Goal: Transaction & Acquisition: Purchase product/service

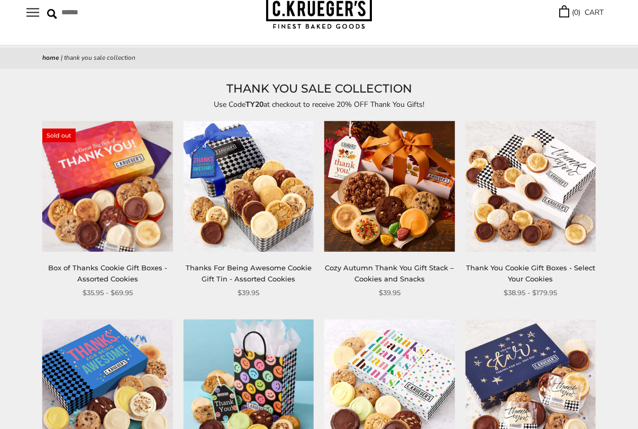
scroll to position [106, 0]
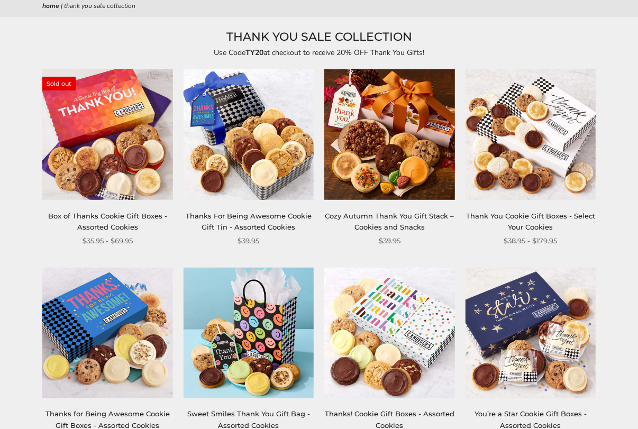
click at [213, 132] on img at bounding box center [389, 134] width 130 height 130
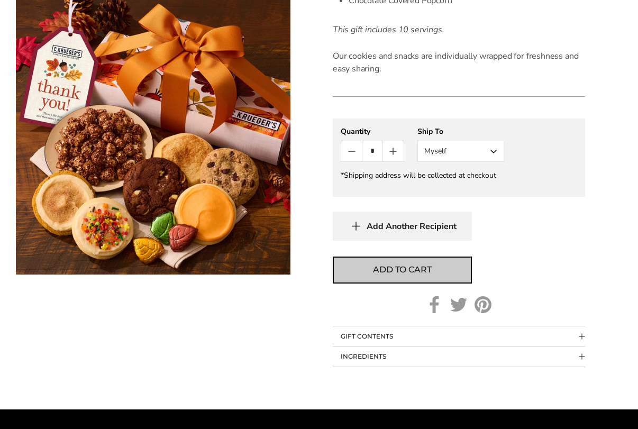
click at [396, 268] on span "Add to cart" at bounding box center [402, 269] width 58 height 13
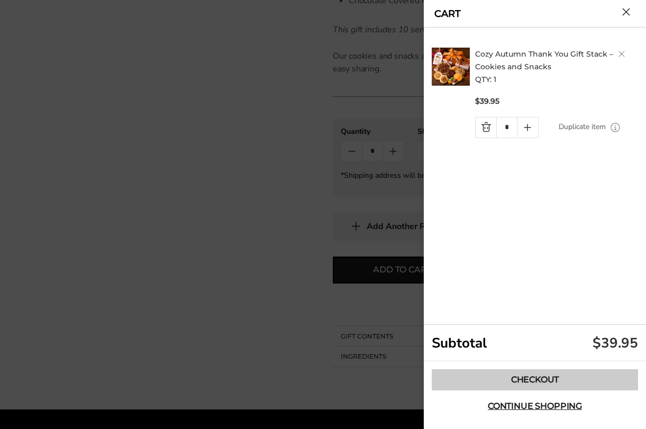
click at [536, 379] on link "Checkout" at bounding box center [535, 379] width 206 height 21
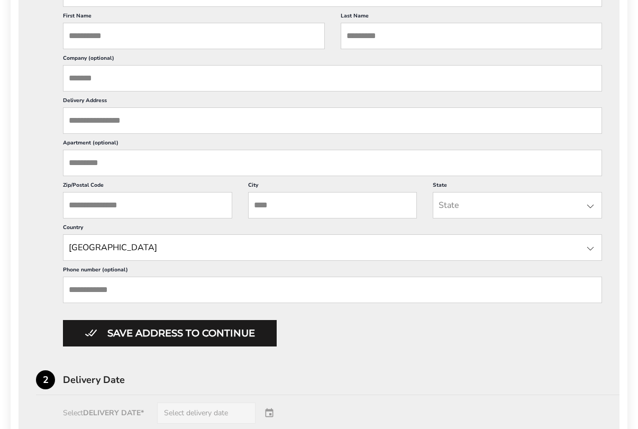
scroll to position [271, 0]
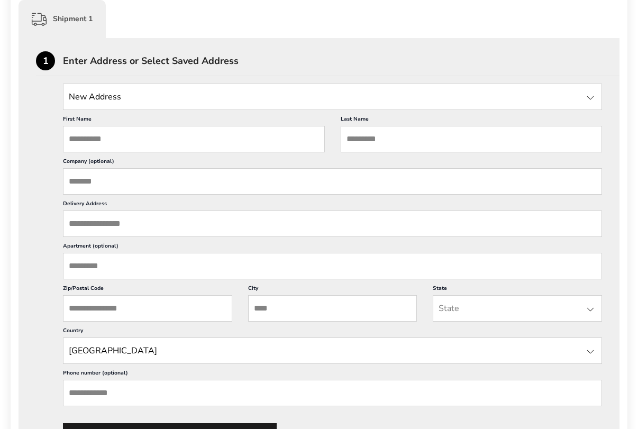
click at [112, 99] on input "State" at bounding box center [332, 97] width 539 height 26
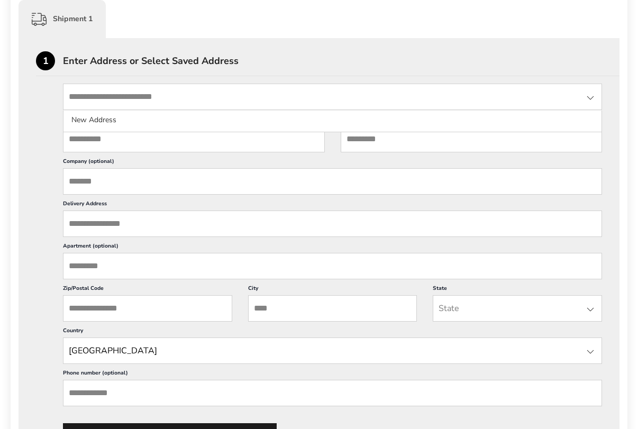
click at [102, 136] on input "First Name" at bounding box center [194, 139] width 262 height 26
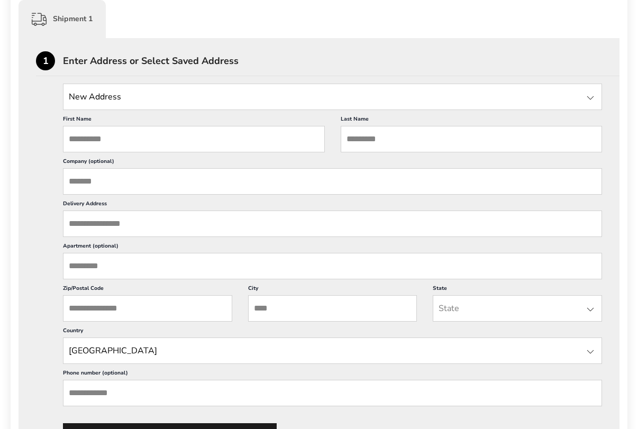
click at [100, 140] on input "First Name" at bounding box center [194, 139] width 262 height 26
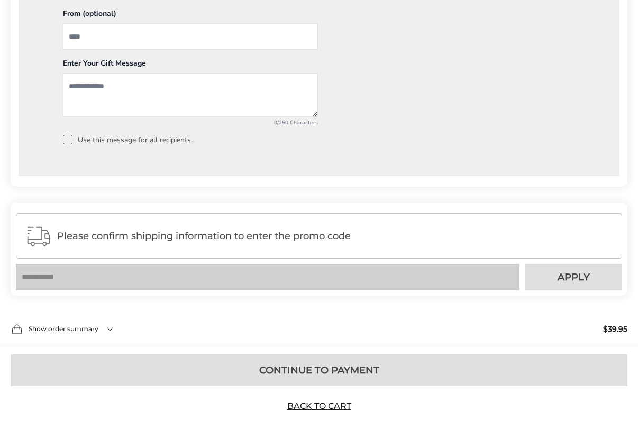
scroll to position [906, 0]
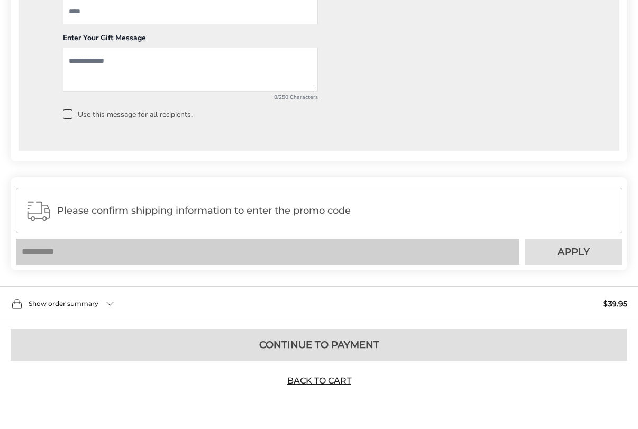
click at [168, 212] on span "Please confirm shipping information to enter the promo code" at bounding box center [334, 210] width 555 height 11
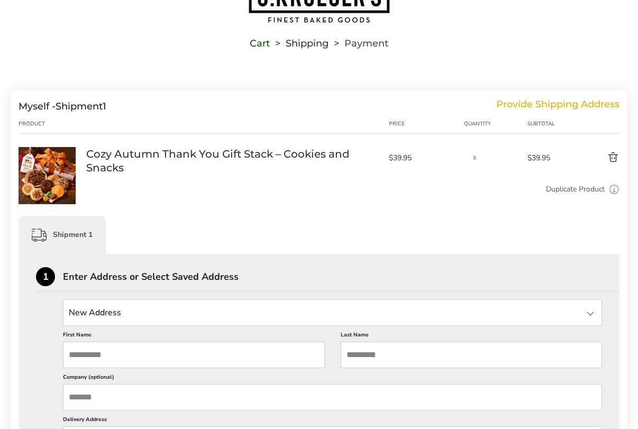
scroll to position [0, 0]
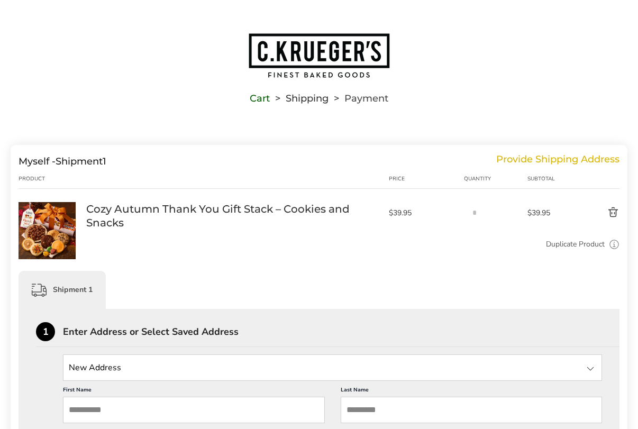
click at [254, 100] on link "Cart" at bounding box center [260, 98] width 20 height 7
